Goal: Navigation & Orientation: Find specific page/section

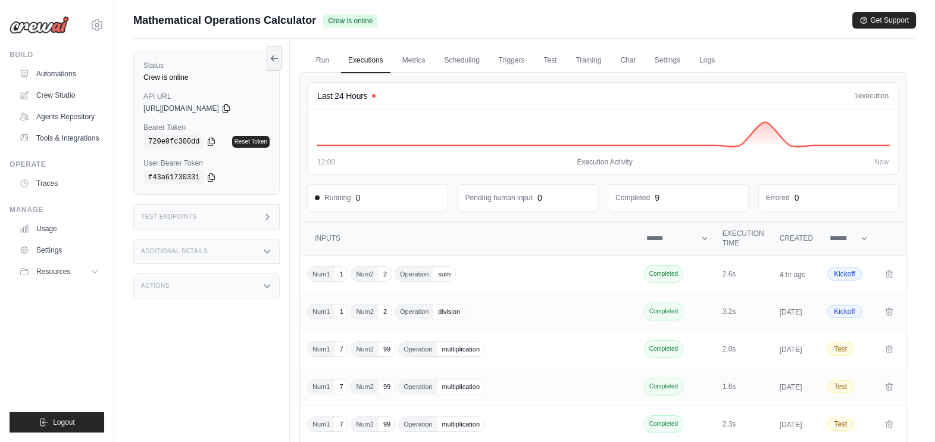
click at [889, 55] on ul "Run Executions Metrics Scheduling Triggers Test Training Chat Settings Logs" at bounding box center [602, 60] width 607 height 24
click at [97, 26] on icon at bounding box center [97, 25] width 14 height 14
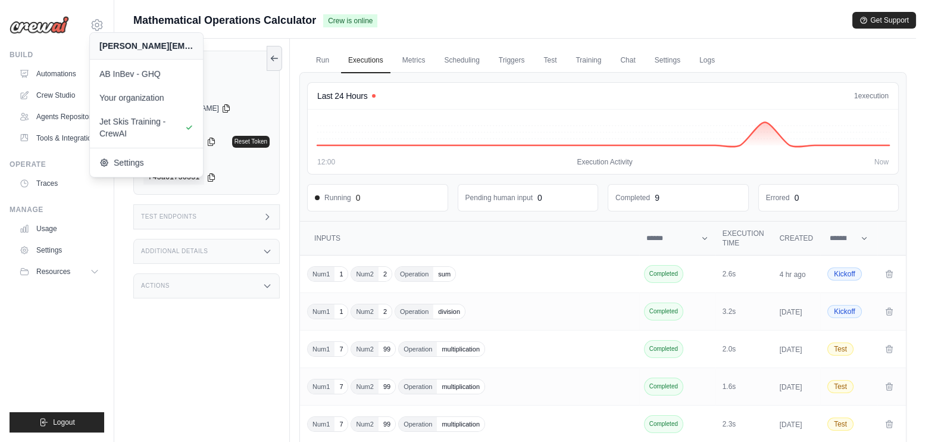
click at [744, 15] on div "Mathematical Operations Calculator Crew is online Get Support" at bounding box center [524, 20] width 783 height 17
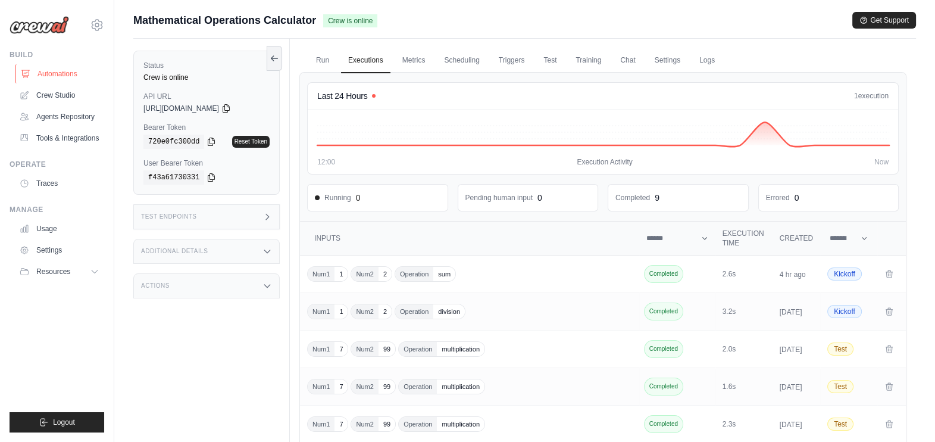
click at [45, 71] on link "Automations" at bounding box center [60, 73] width 90 height 19
